Goal: Check status: Check status

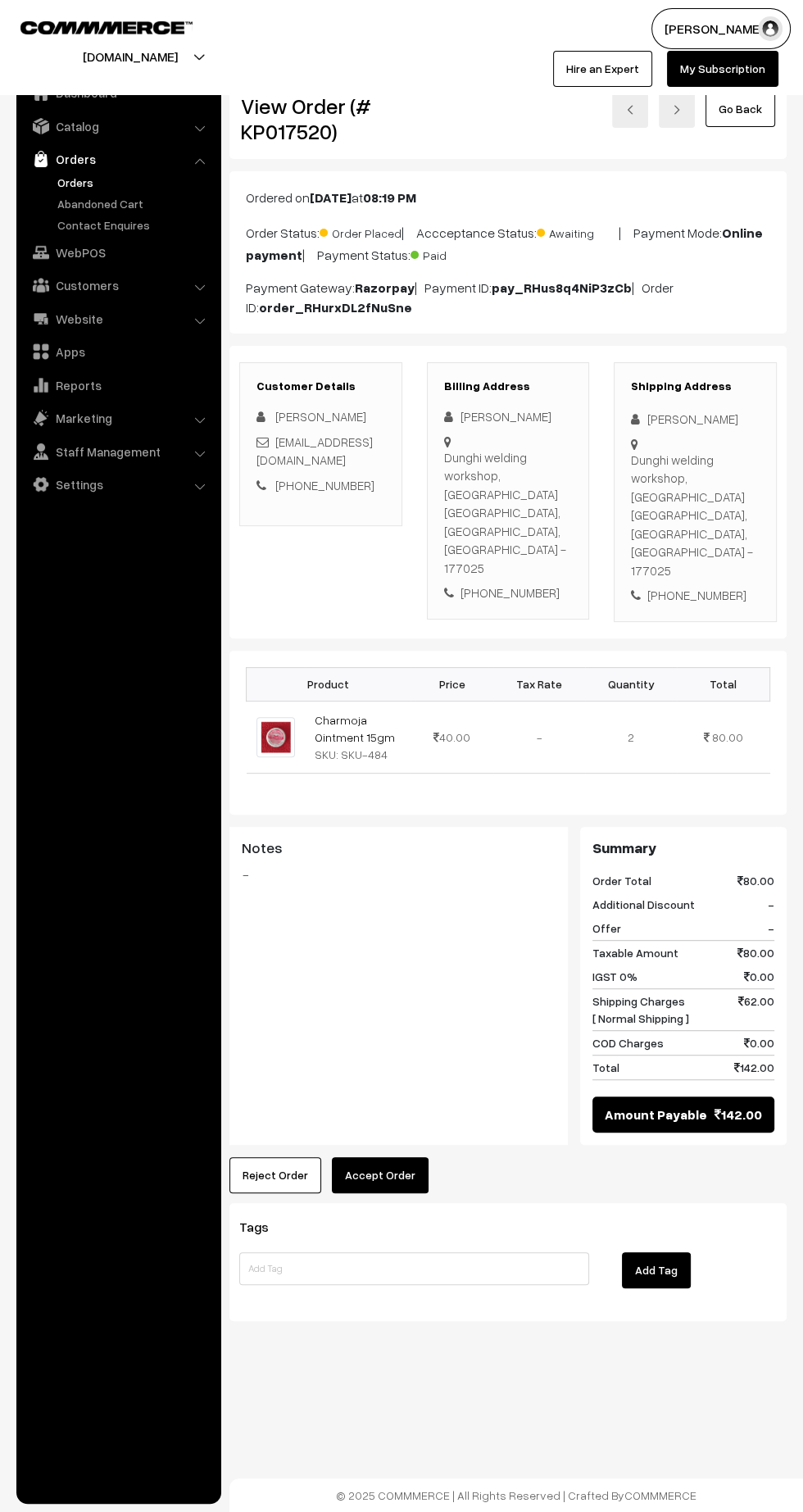
click at [87, 180] on link "Orders" at bounding box center [135, 182] width 163 height 17
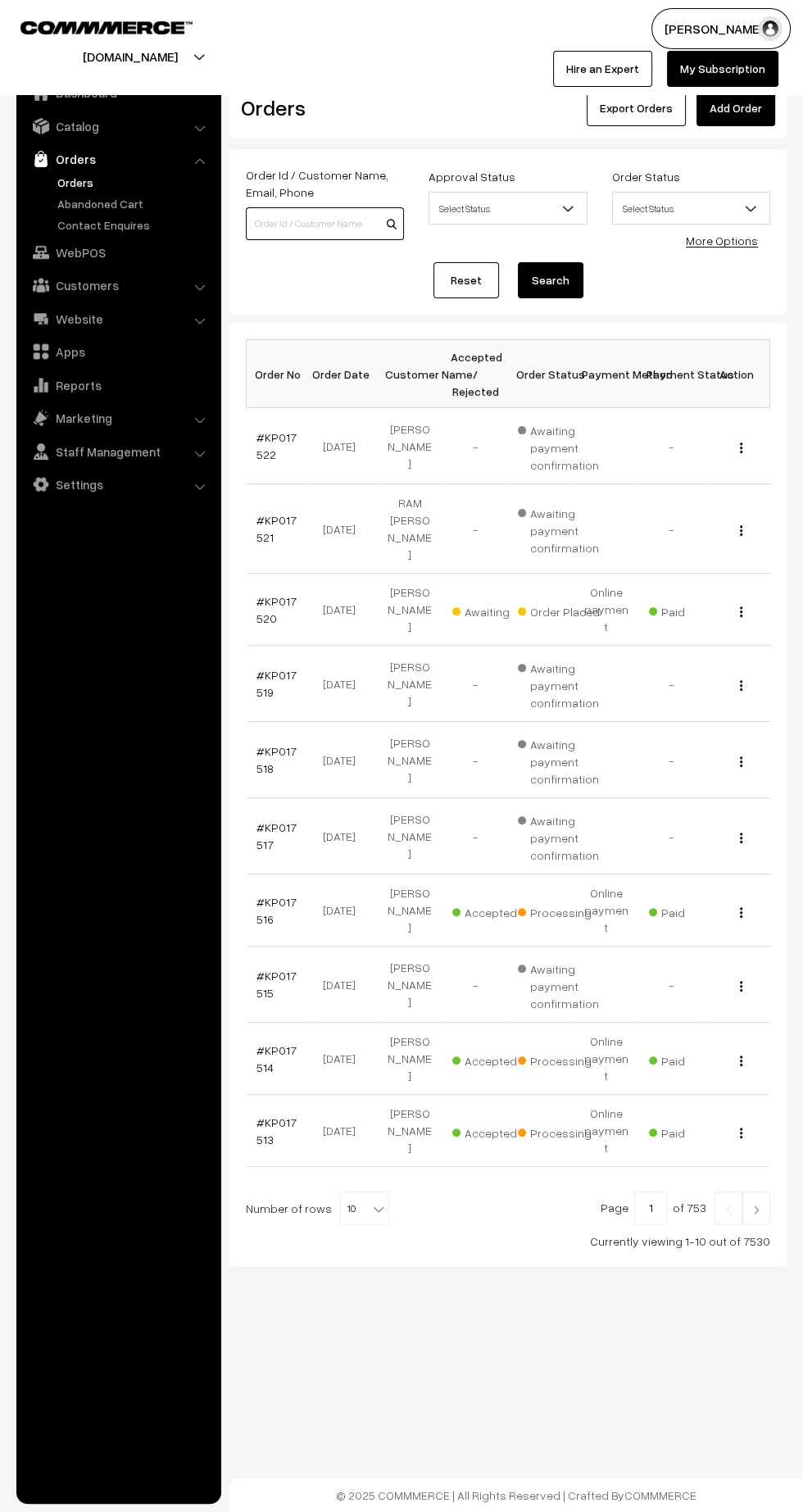
click at [324, 219] on input at bounding box center [324, 224] width 158 height 33
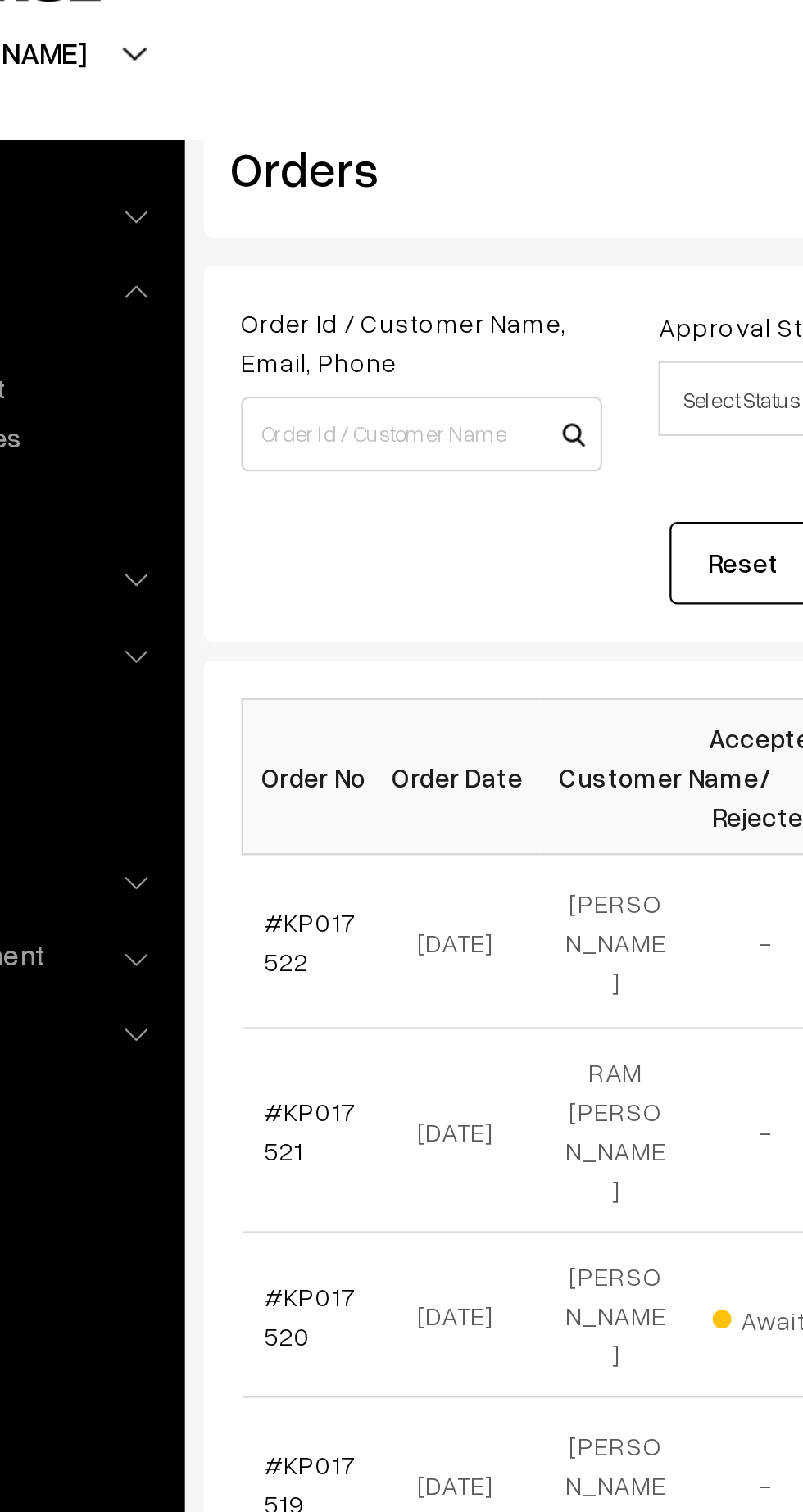
click at [174, 678] on ul "Dashboard Catalog" at bounding box center [119, 784] width 205 height 1438
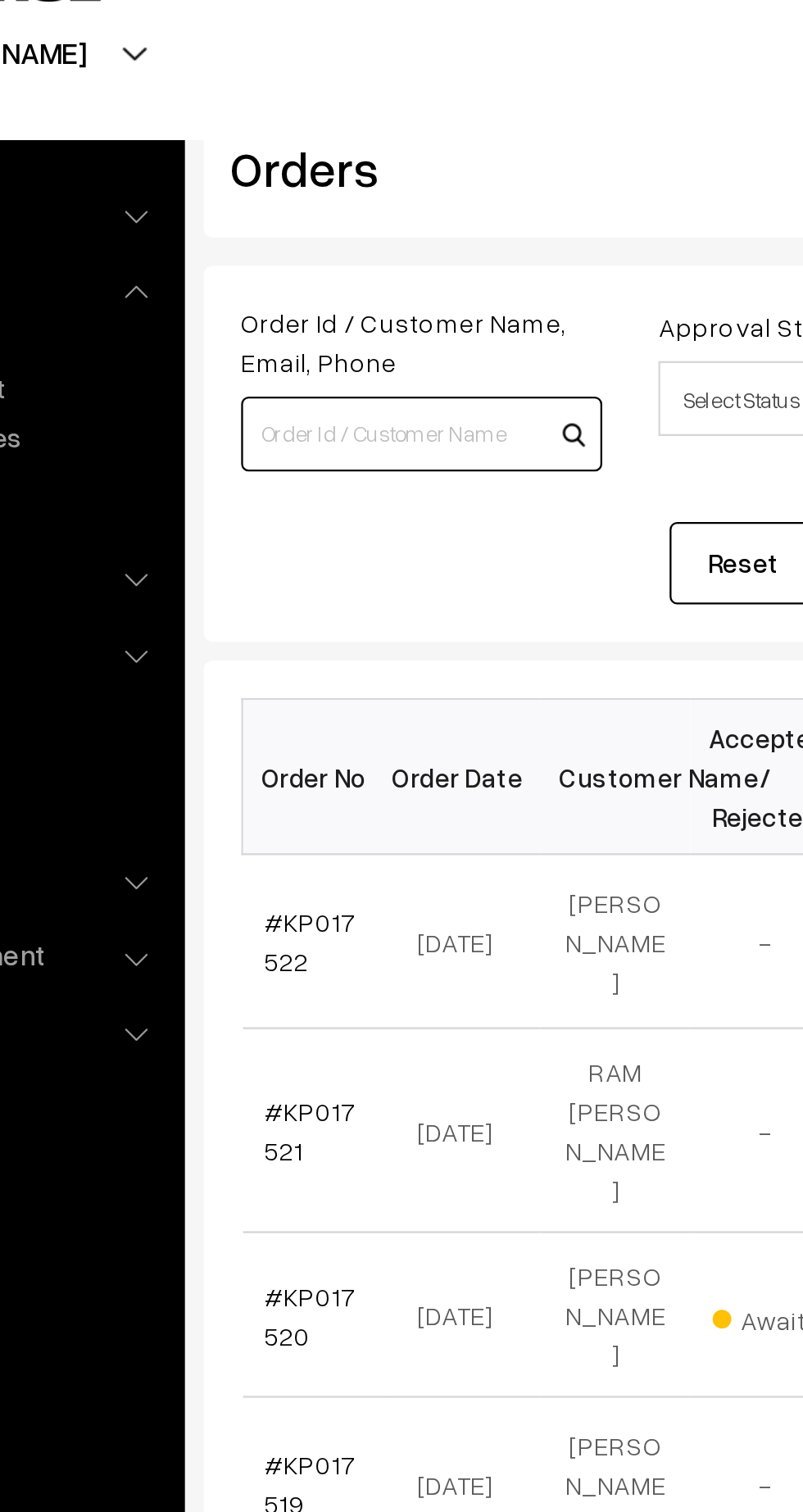
click at [328, 228] on input at bounding box center [324, 224] width 158 height 33
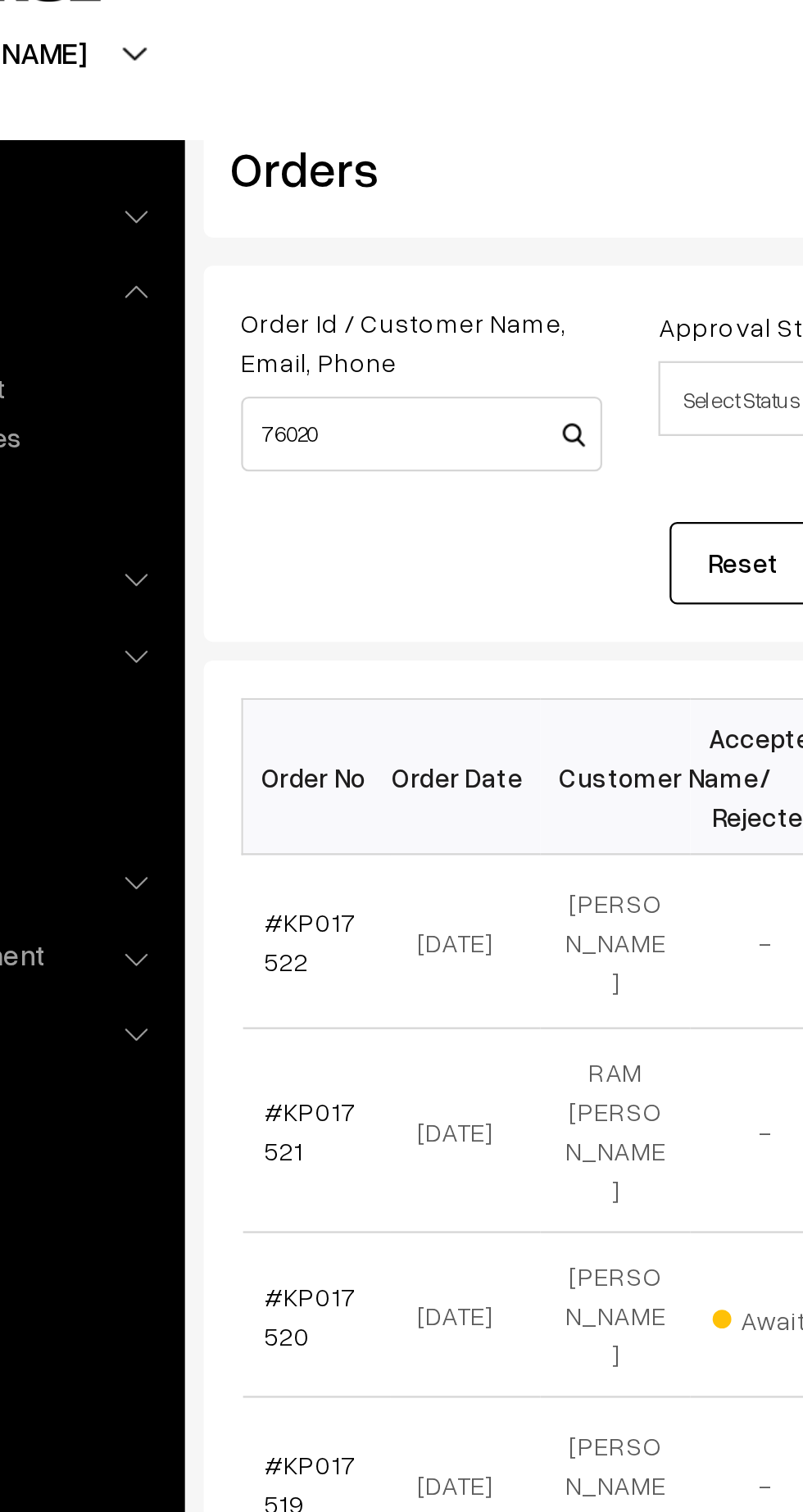
click at [169, 680] on ul "Dashboard Catalog" at bounding box center [119, 784] width 205 height 1438
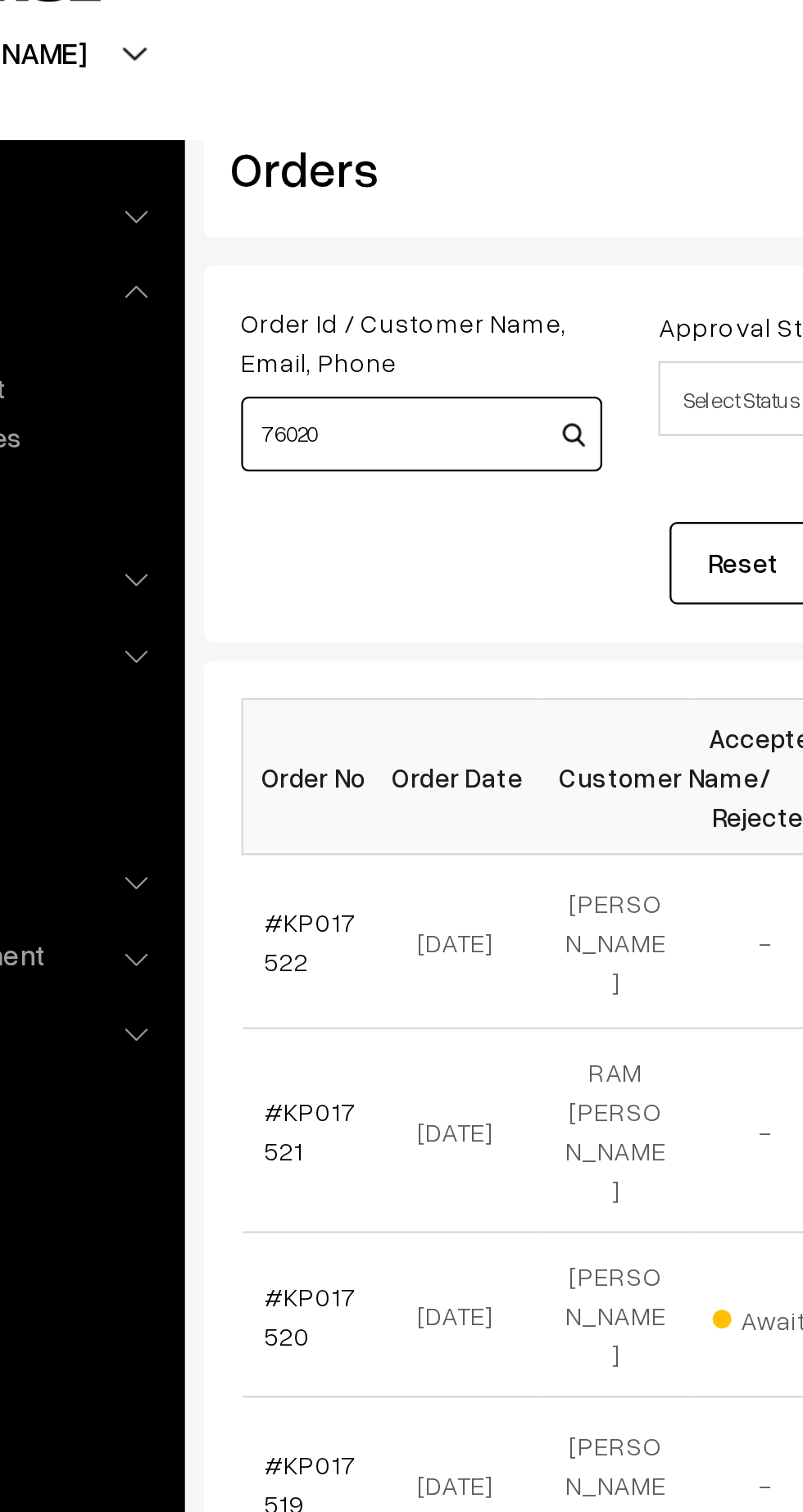
click at [327, 221] on input "76020" at bounding box center [324, 224] width 158 height 33
click at [335, 229] on input "7602073" at bounding box center [324, 224] width 158 height 33
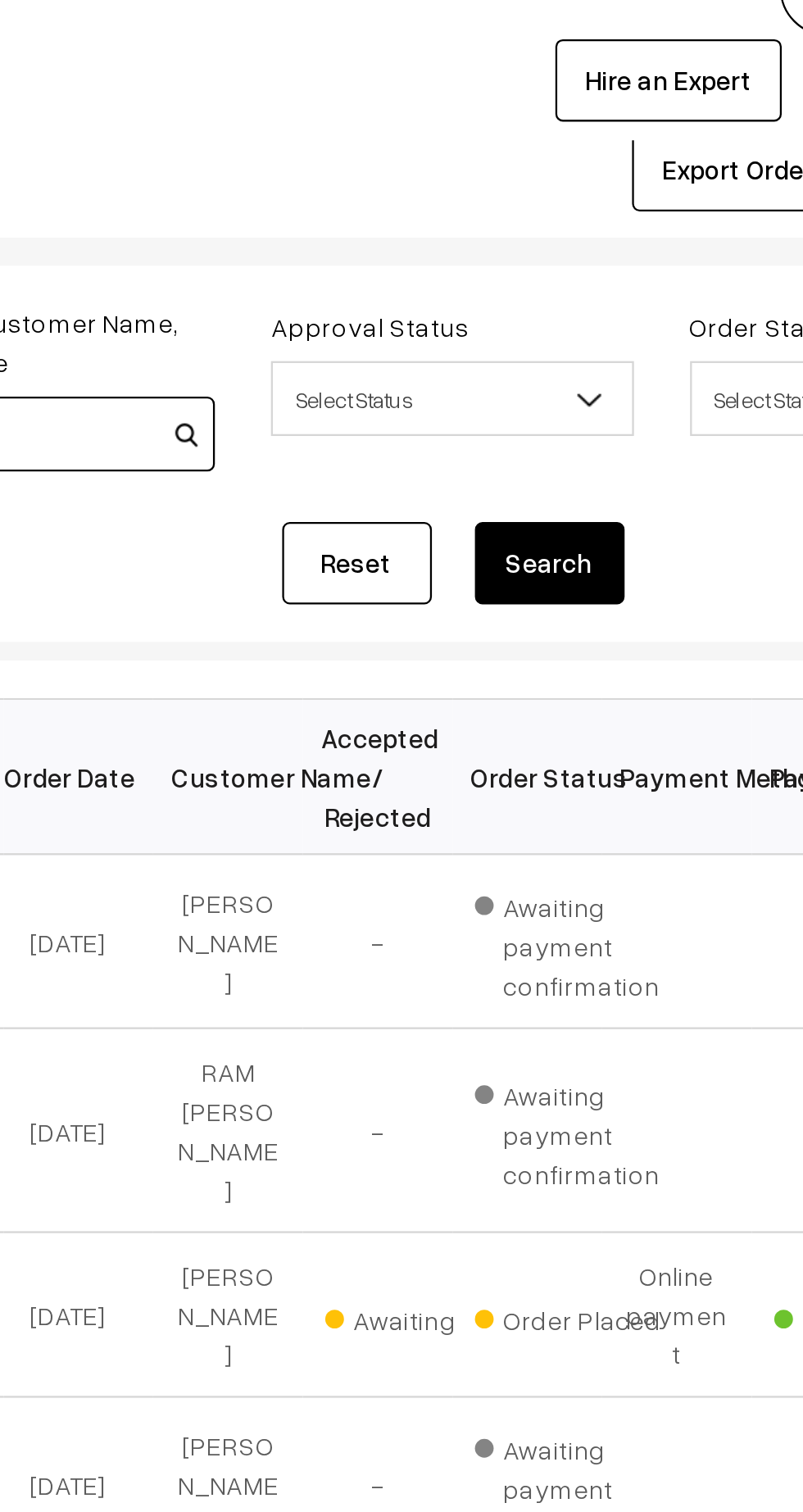
type input "7602073239"
click at [556, 276] on button "Search" at bounding box center [550, 280] width 65 height 36
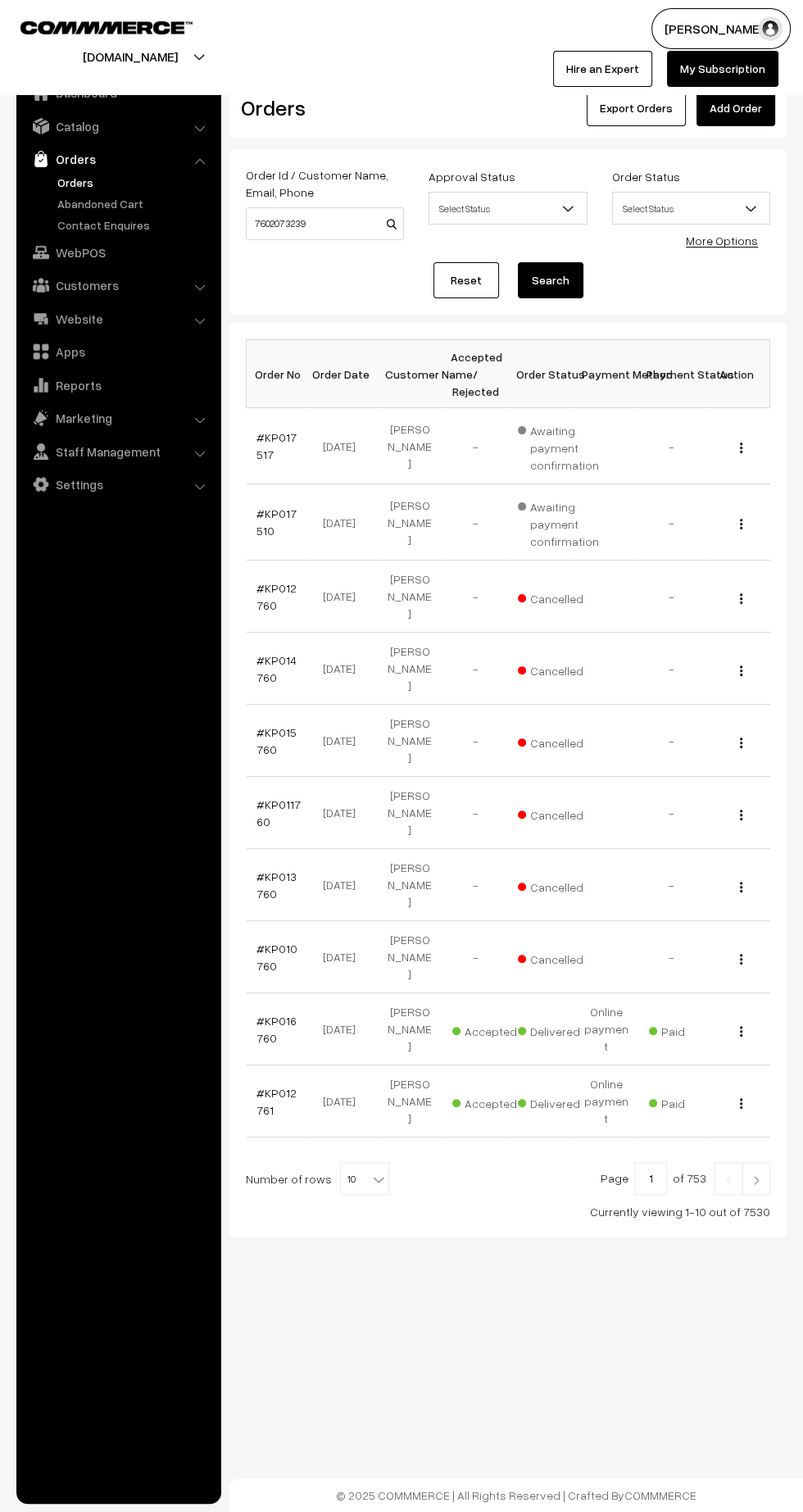
click at [277, 435] on link "#KP017517" at bounding box center [276, 446] width 40 height 31
click at [274, 593] on link "#KP012760" at bounding box center [276, 596] width 40 height 31
click at [259, 529] on link "#KP017510" at bounding box center [276, 522] width 40 height 31
